Goal: Transaction & Acquisition: Book appointment/travel/reservation

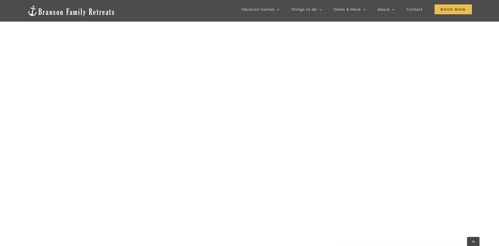
scroll to position [298, 0]
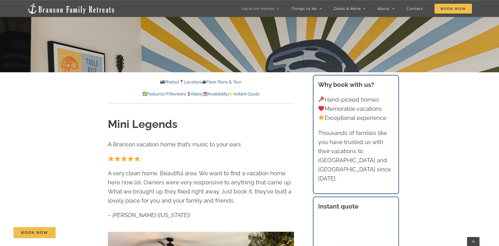
scroll to position [185, 0]
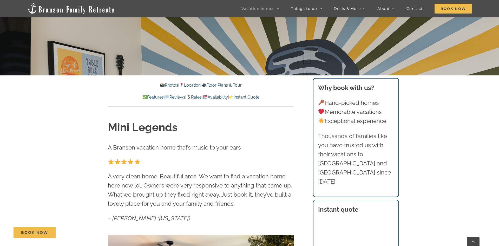
click at [194, 97] on link "Rates" at bounding box center [193, 97] width 15 height 5
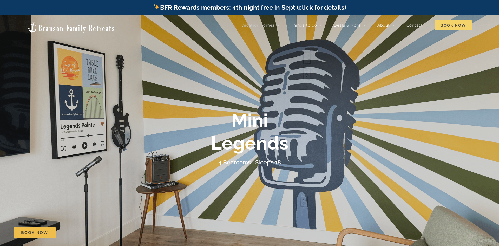
click at [448, 23] on span "Book Now" at bounding box center [452, 25] width 37 height 10
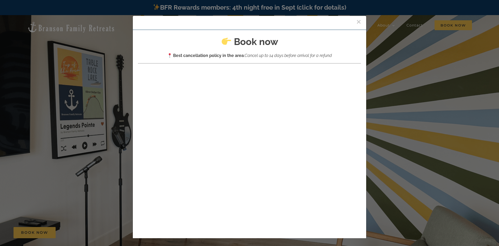
click at [357, 21] on button "×" at bounding box center [358, 22] width 5 height 8
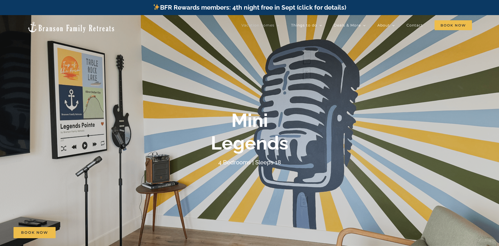
click at [85, 25] on img at bounding box center [71, 27] width 88 height 12
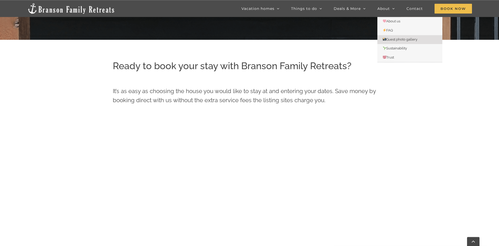
scroll to position [218, 0]
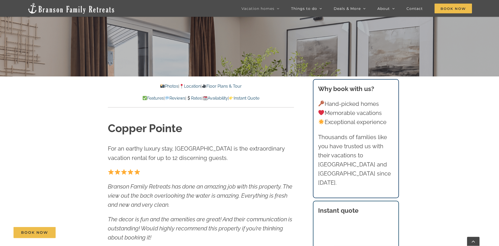
scroll to position [185, 0]
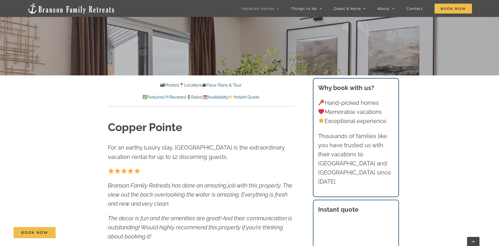
click at [218, 96] on link "Availability" at bounding box center [215, 97] width 25 height 5
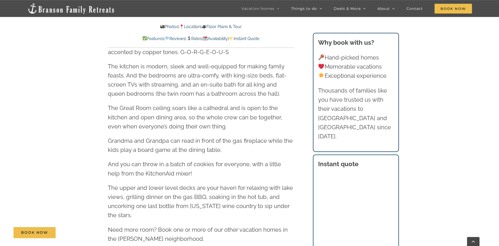
scroll to position [533, 0]
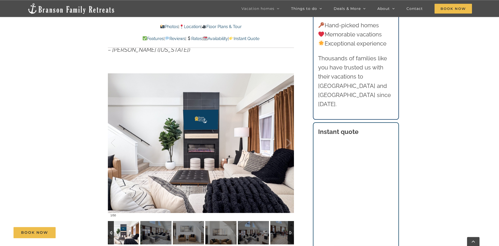
scroll to position [424, 0]
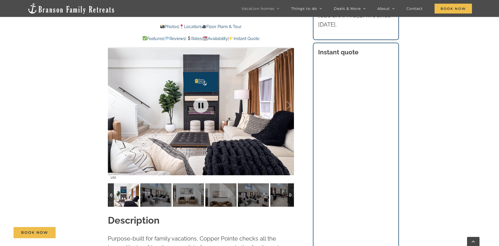
click at [234, 106] on div at bounding box center [201, 105] width 186 height 153
click at [157, 191] on img at bounding box center [155, 194] width 31 height 23
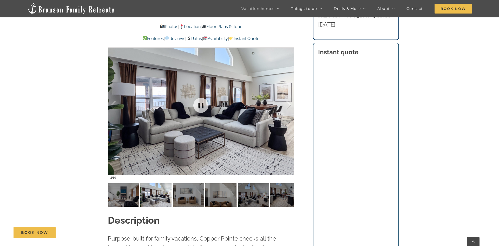
click at [223, 133] on div at bounding box center [201, 105] width 186 height 153
click at [289, 103] on div at bounding box center [283, 105] width 16 height 32
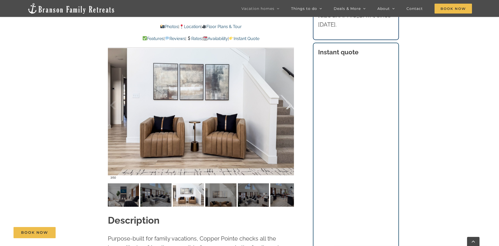
click at [289, 103] on div at bounding box center [283, 105] width 16 height 32
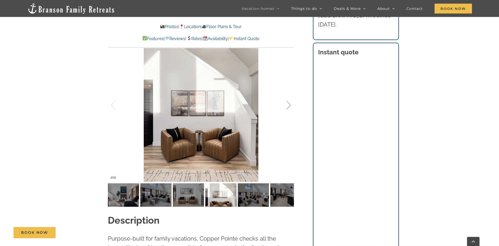
click at [289, 103] on div at bounding box center [283, 105] width 16 height 32
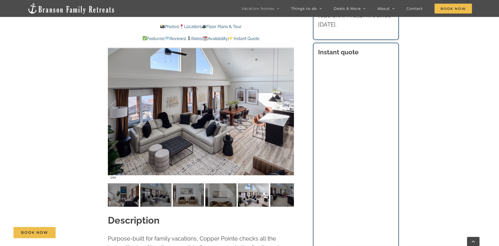
click at [289, 103] on div at bounding box center [283, 105] width 16 height 32
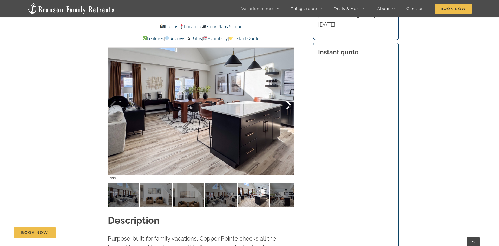
click at [289, 103] on div at bounding box center [283, 105] width 16 height 32
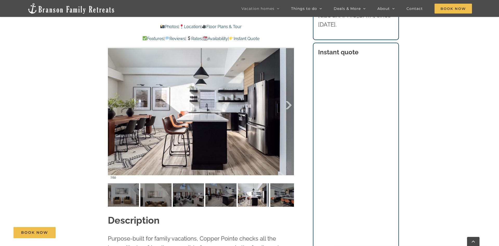
click at [289, 103] on div at bounding box center [283, 105] width 16 height 32
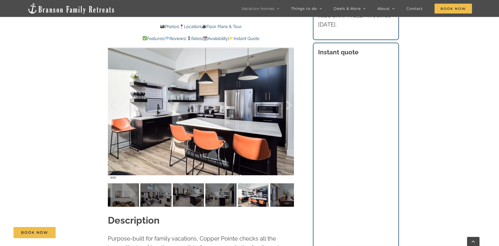
click at [289, 103] on div at bounding box center [283, 105] width 16 height 32
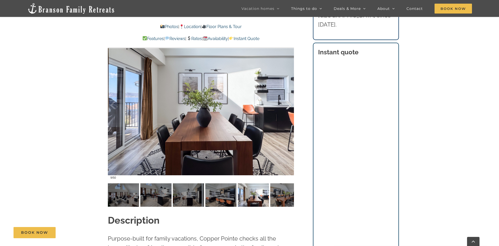
click at [289, 103] on div at bounding box center [283, 105] width 16 height 32
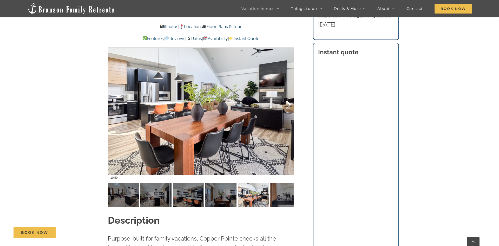
click at [289, 103] on div at bounding box center [283, 105] width 16 height 32
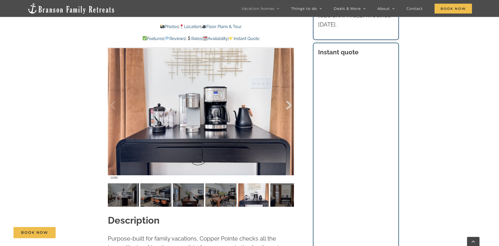
click at [289, 103] on div at bounding box center [283, 105] width 16 height 32
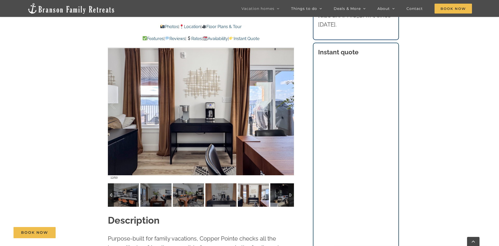
click at [290, 195] on div at bounding box center [291, 194] width 6 height 23
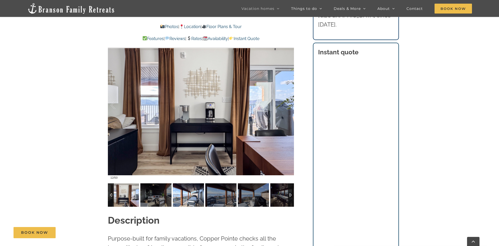
click at [200, 193] on img at bounding box center [188, 194] width 31 height 23
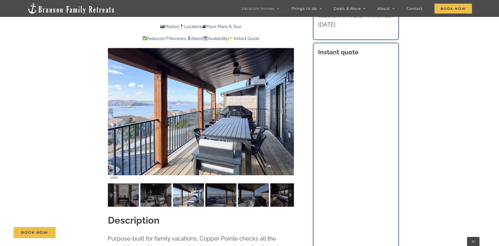
click at [293, 193] on div at bounding box center [291, 194] width 6 height 23
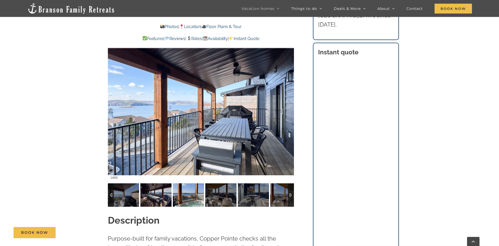
click at [187, 196] on img at bounding box center [188, 194] width 31 height 23
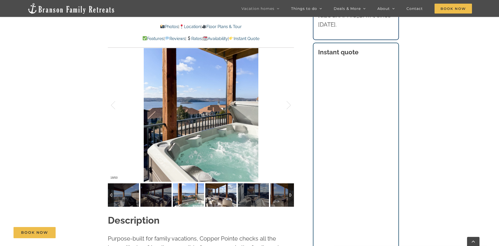
click at [224, 197] on img at bounding box center [220, 194] width 31 height 23
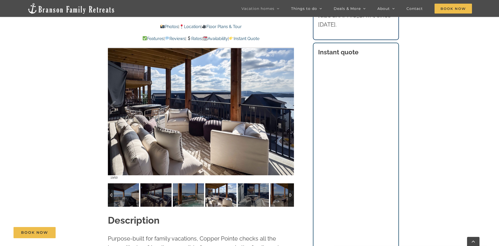
click at [224, 194] on img at bounding box center [220, 194] width 31 height 23
click at [250, 196] on img at bounding box center [253, 194] width 31 height 23
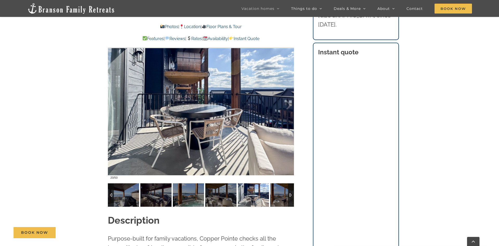
click at [288, 195] on div at bounding box center [291, 194] width 6 height 23
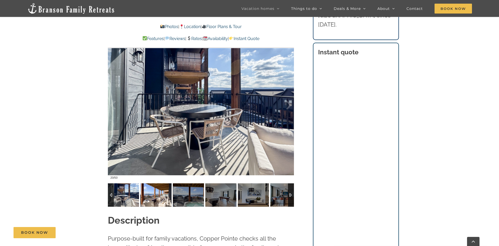
click at [164, 192] on img at bounding box center [155, 194] width 31 height 23
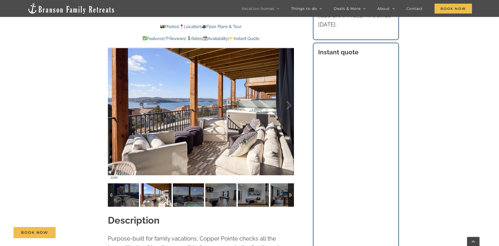
click at [291, 198] on div at bounding box center [291, 194] width 6 height 23
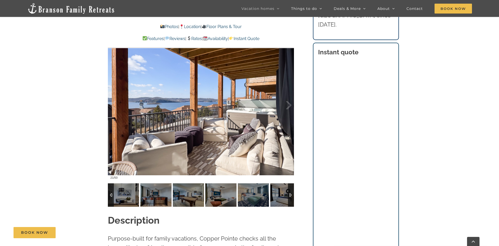
click at [291, 198] on div at bounding box center [291, 194] width 6 height 23
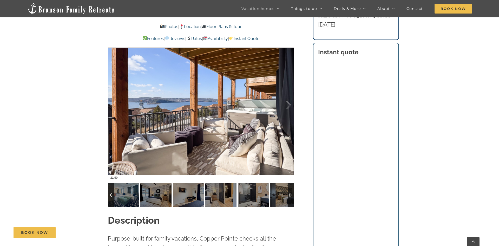
click at [291, 198] on div at bounding box center [291, 194] width 6 height 23
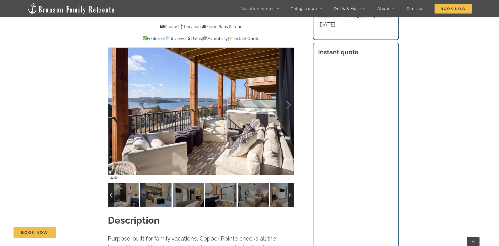
click at [291, 198] on div at bounding box center [291, 194] width 6 height 23
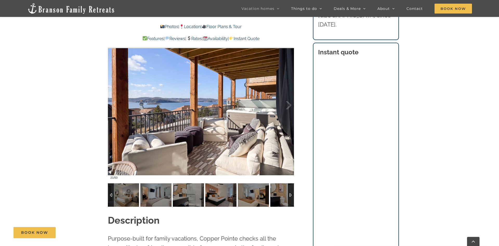
click at [291, 198] on div at bounding box center [291, 194] width 6 height 23
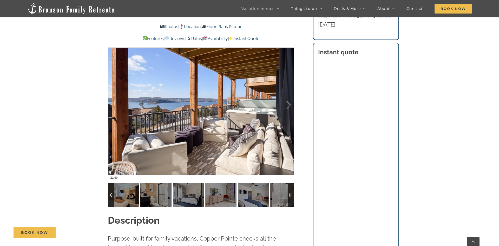
click at [291, 198] on div at bounding box center [291, 194] width 6 height 23
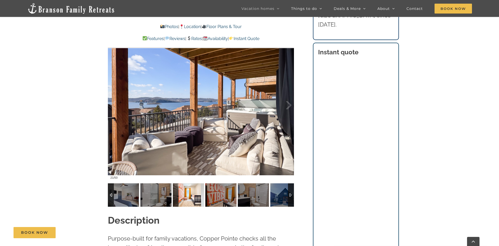
click at [194, 200] on img at bounding box center [188, 194] width 31 height 23
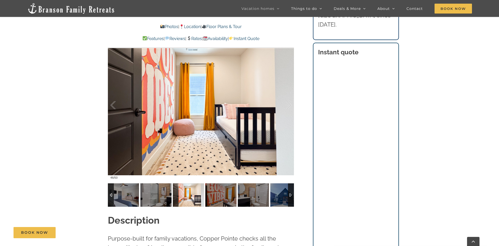
click at [290, 194] on div at bounding box center [291, 194] width 6 height 23
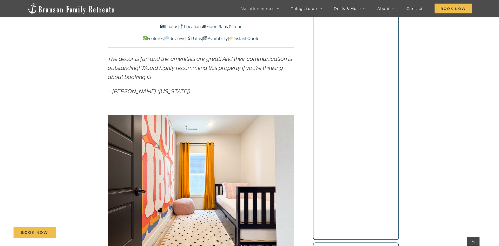
scroll to position [397, 0]
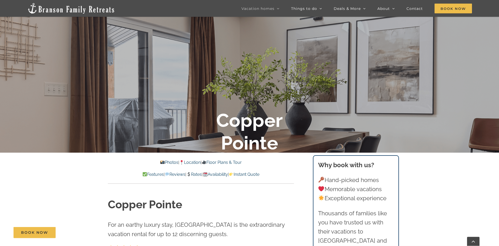
scroll to position [106, 0]
